Goal: Task Accomplishment & Management: Manage account settings

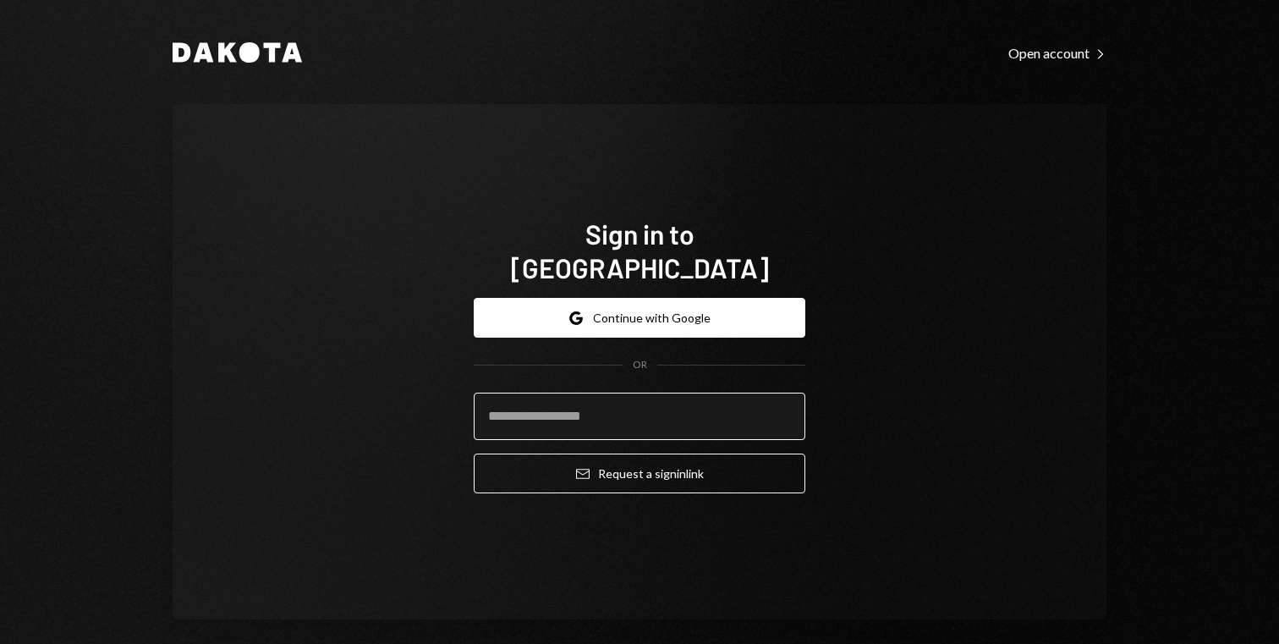
click at [586, 402] on input "email" at bounding box center [640, 416] width 332 height 47
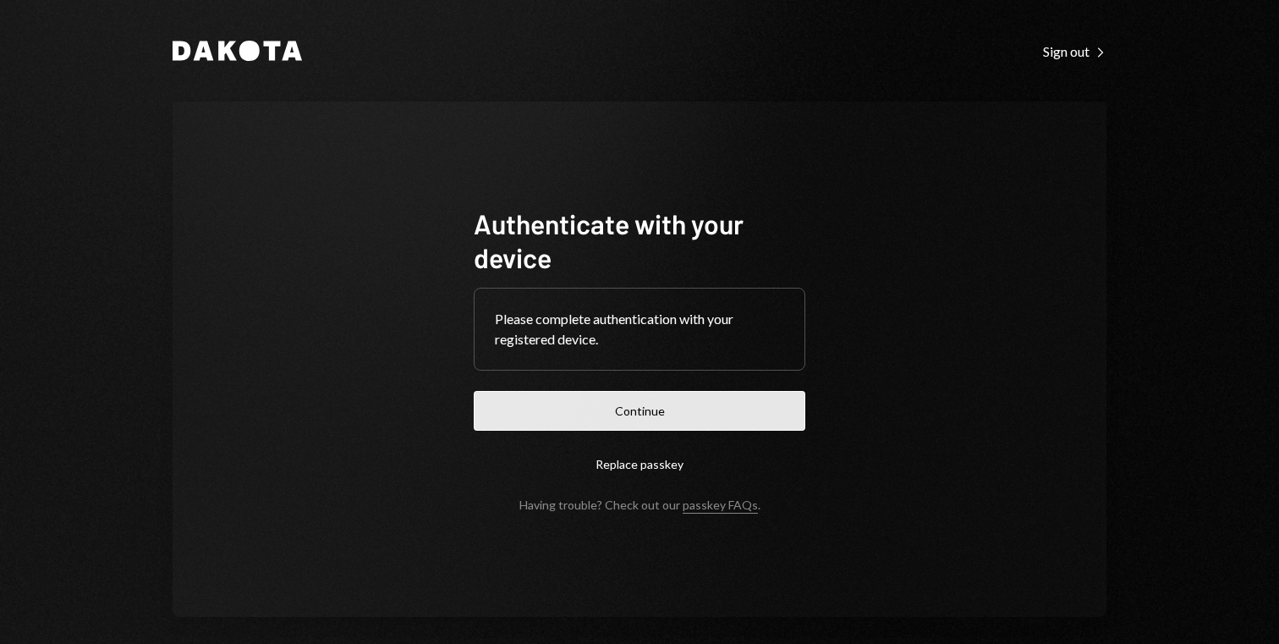
click at [644, 407] on button "Continue" at bounding box center [640, 411] width 332 height 40
